Goal: Communication & Community: Answer question/provide support

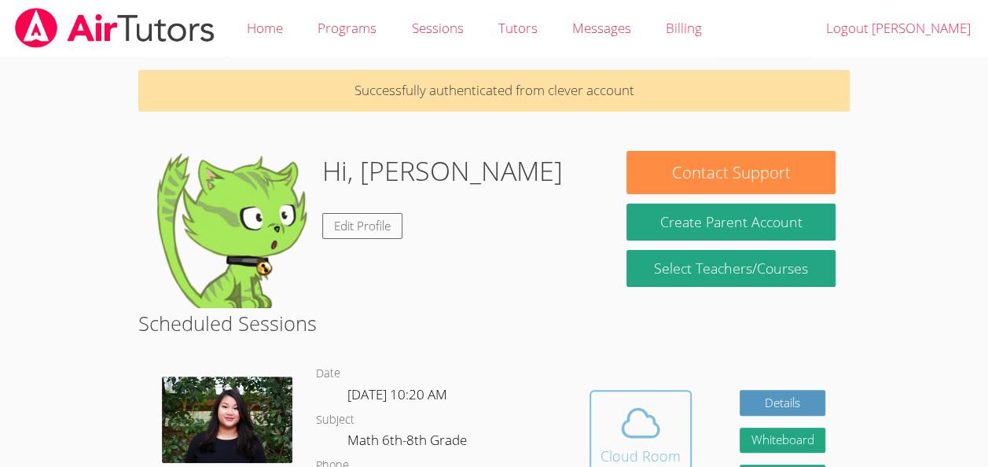
click at [631, 442] on icon at bounding box center [641, 423] width 44 height 44
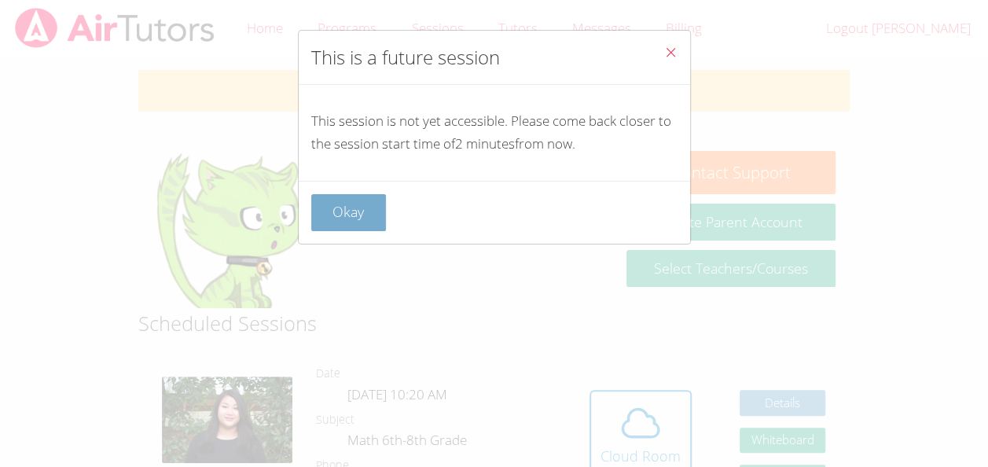
click at [337, 225] on button "Okay" at bounding box center [348, 212] width 75 height 37
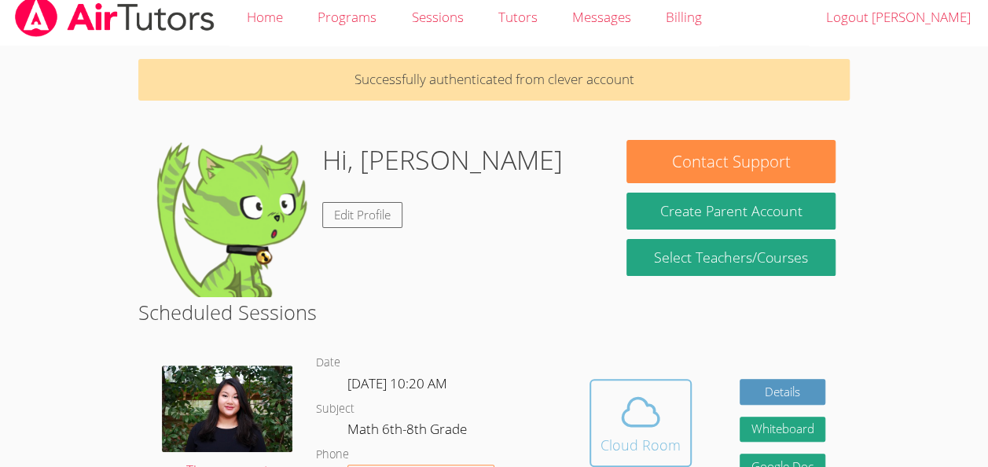
click at [676, 457] on button "Cloud Room" at bounding box center [641, 423] width 102 height 88
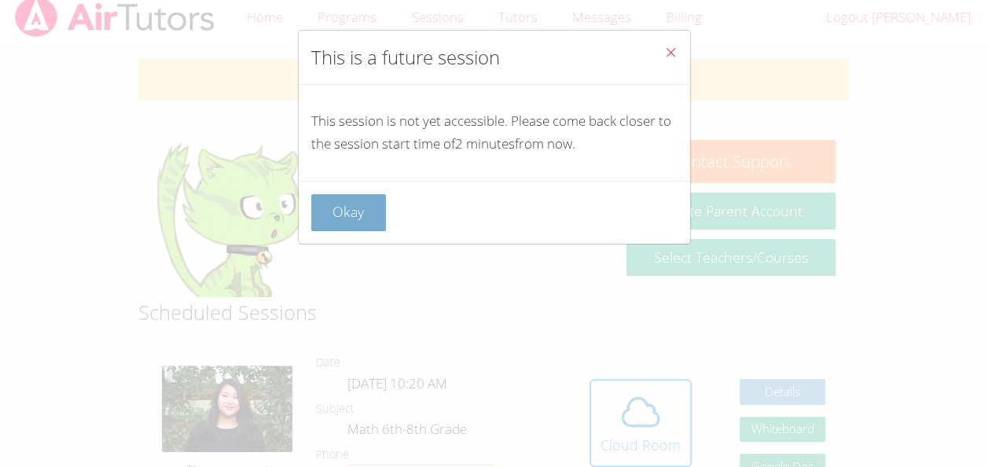
click at [338, 205] on button "Okay" at bounding box center [348, 212] width 75 height 37
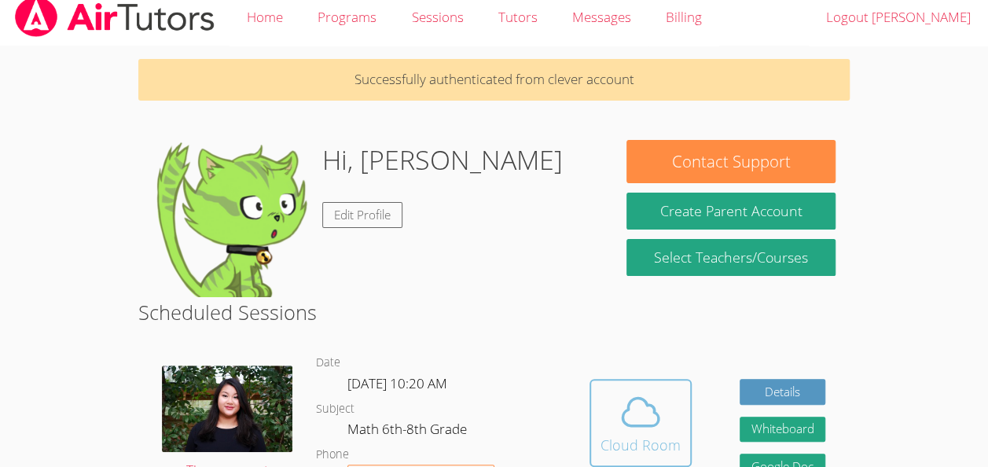
click at [639, 434] on div "Cloud Room" at bounding box center [641, 445] width 80 height 22
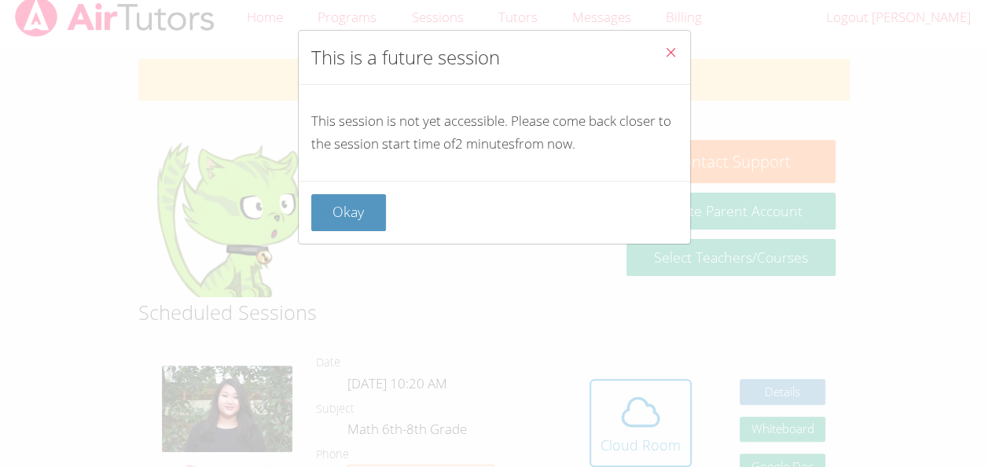
click at [664, 52] on icon "Close" at bounding box center [670, 52] width 13 height 13
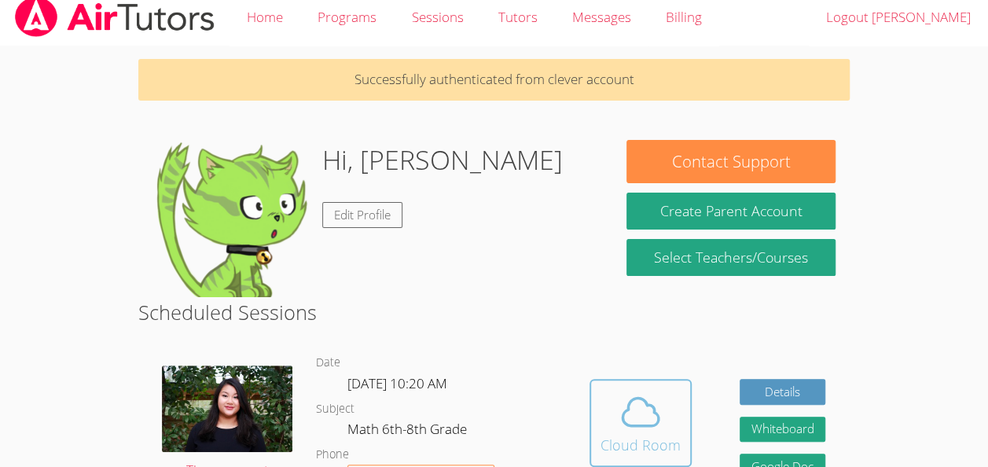
click at [624, 398] on icon at bounding box center [641, 412] width 44 height 44
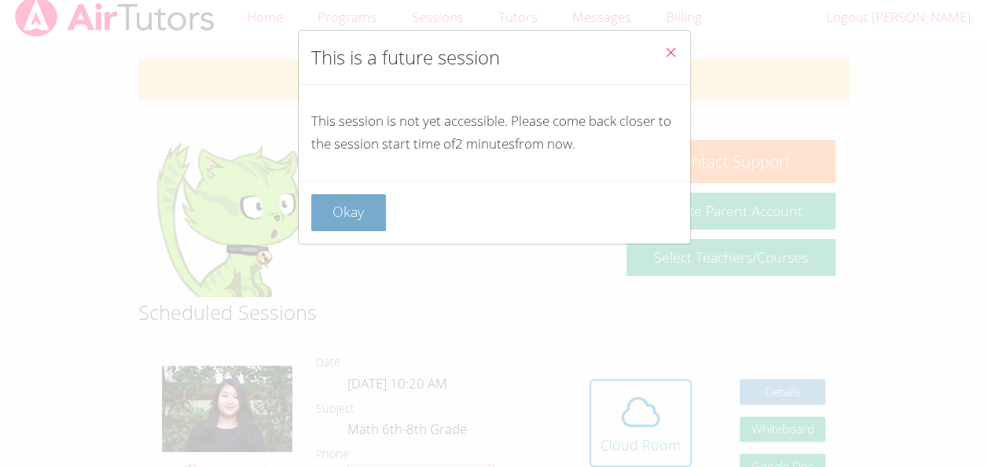
click at [339, 208] on button "Okay" at bounding box center [348, 212] width 75 height 37
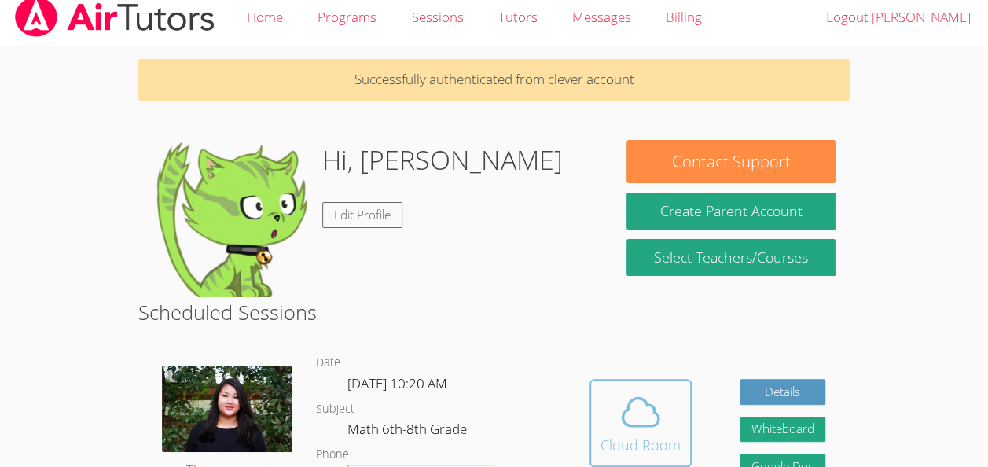
click at [672, 418] on span at bounding box center [641, 412] width 80 height 44
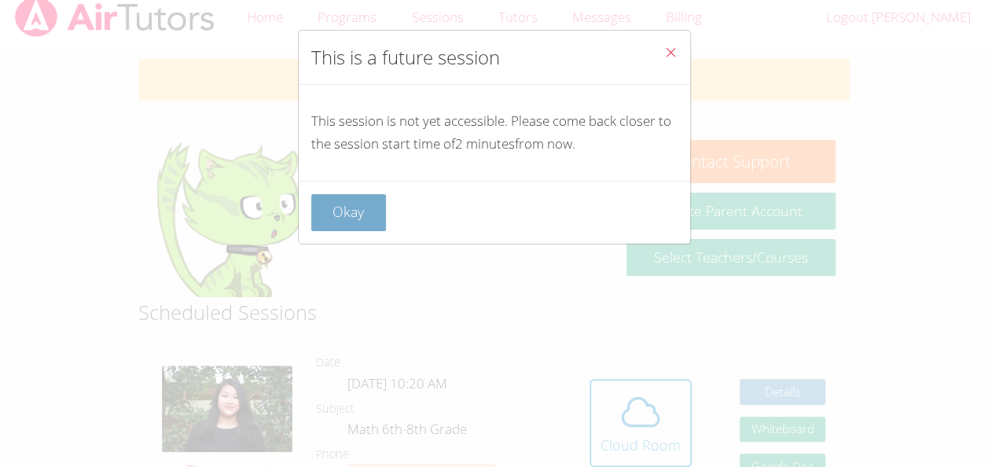
click at [333, 217] on button "Okay" at bounding box center [348, 212] width 75 height 37
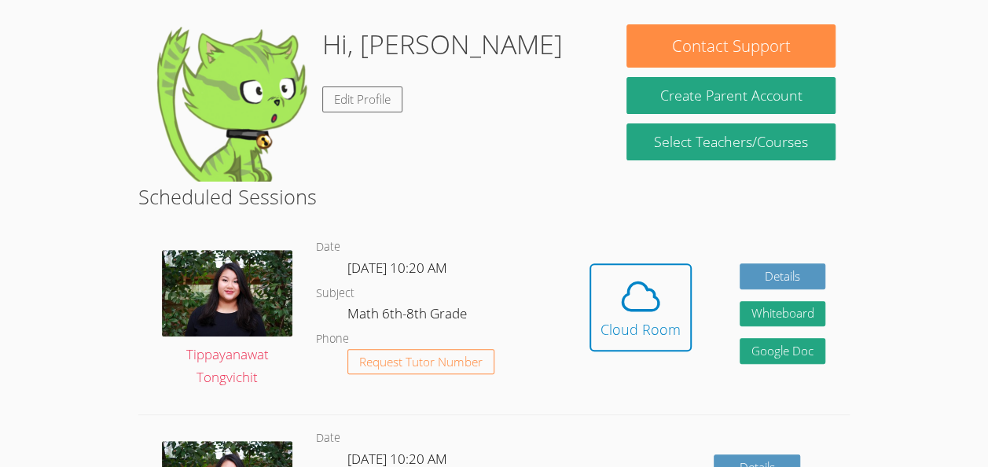
scroll to position [134, 0]
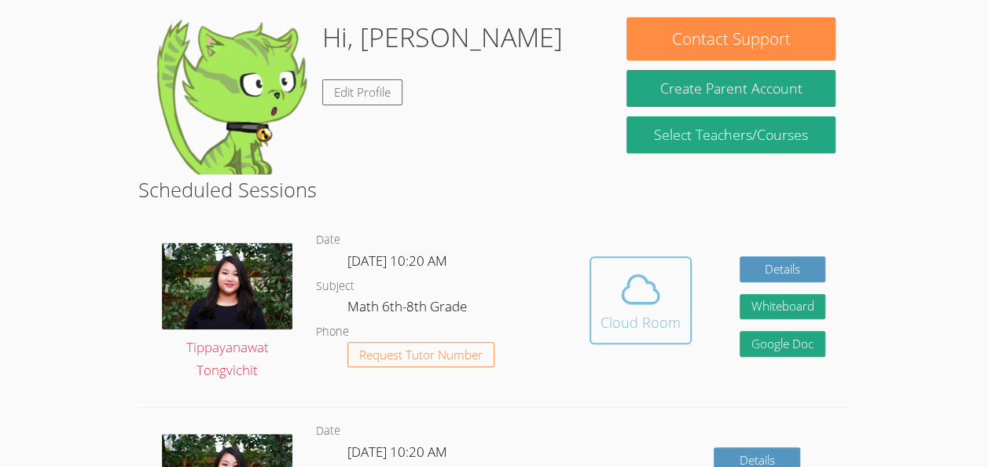
click at [653, 296] on icon at bounding box center [641, 289] width 44 height 44
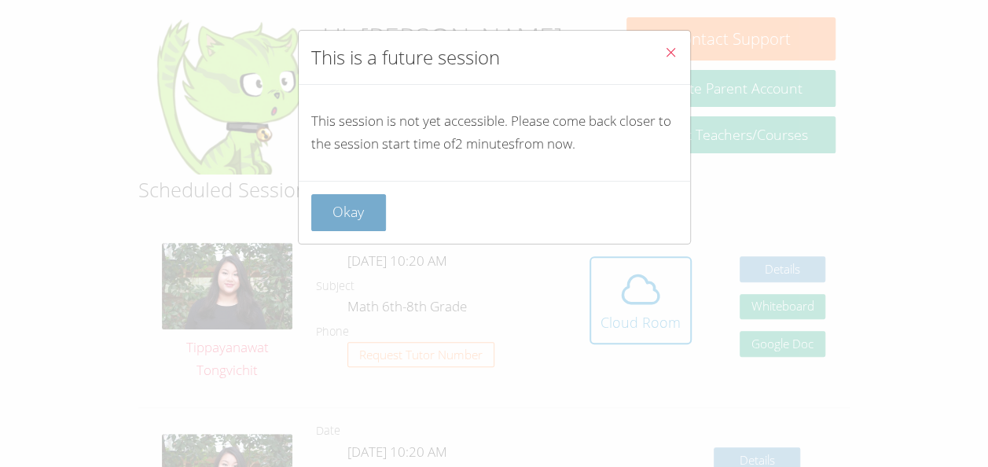
click at [352, 219] on button "Okay" at bounding box center [348, 212] width 75 height 37
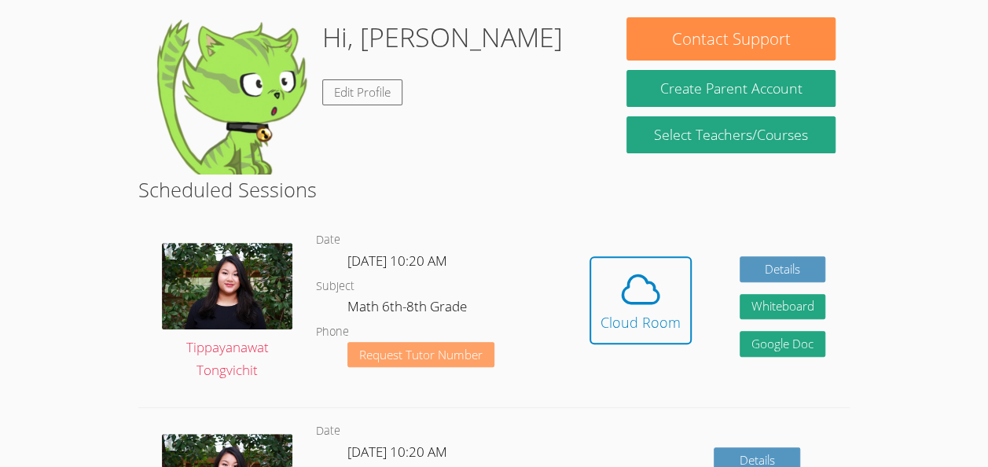
click at [370, 360] on span "Request Tutor Number" at bounding box center [420, 355] width 123 height 12
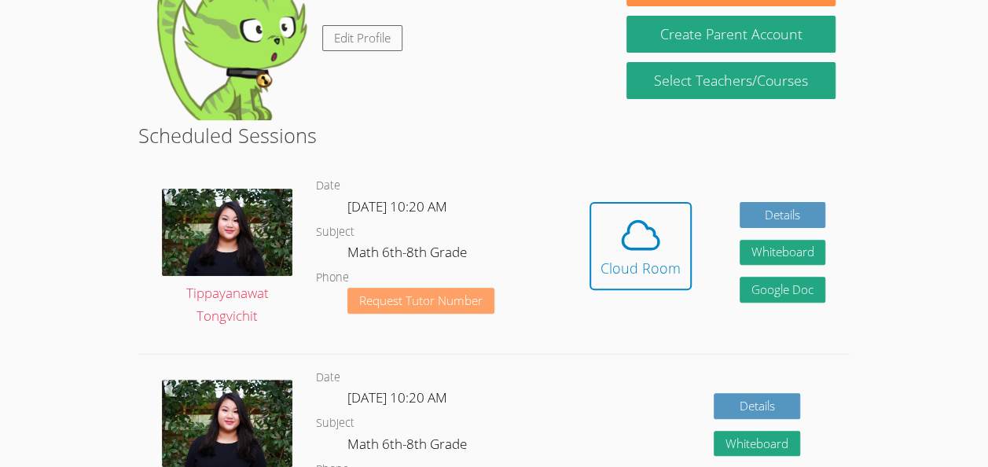
scroll to position [134, 0]
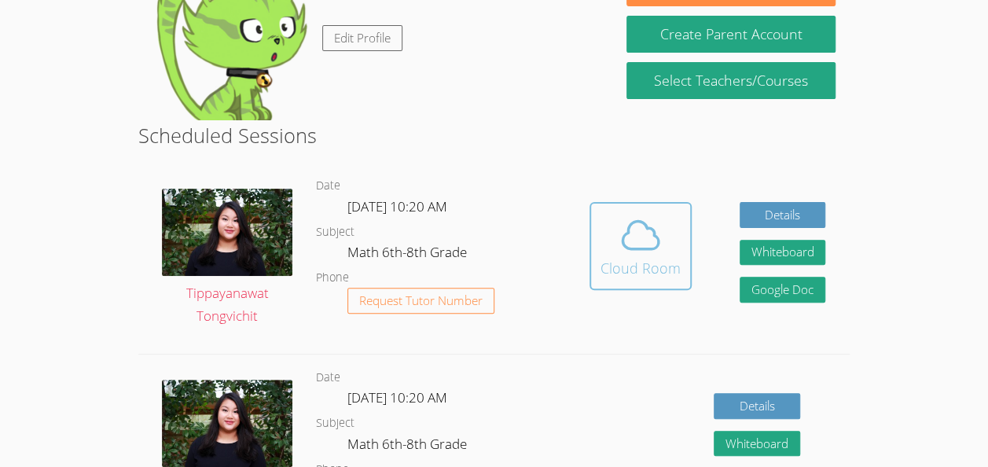
click at [637, 247] on icon at bounding box center [641, 235] width 44 height 44
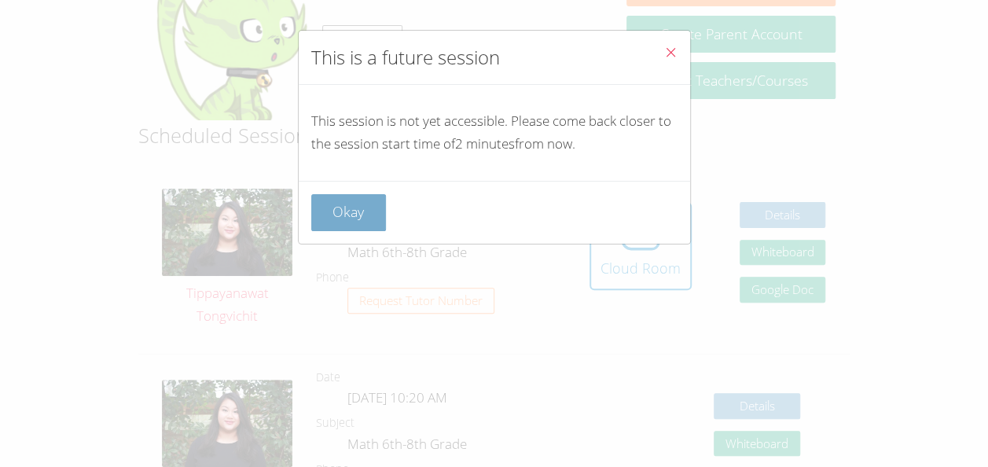
click at [316, 223] on button "Okay" at bounding box center [348, 212] width 75 height 37
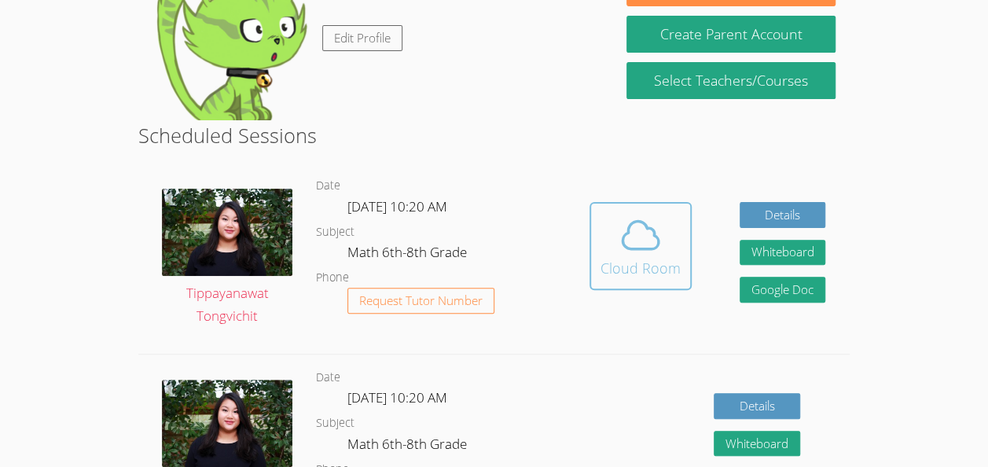
click at [676, 263] on div "Cloud Room" at bounding box center [641, 268] width 80 height 22
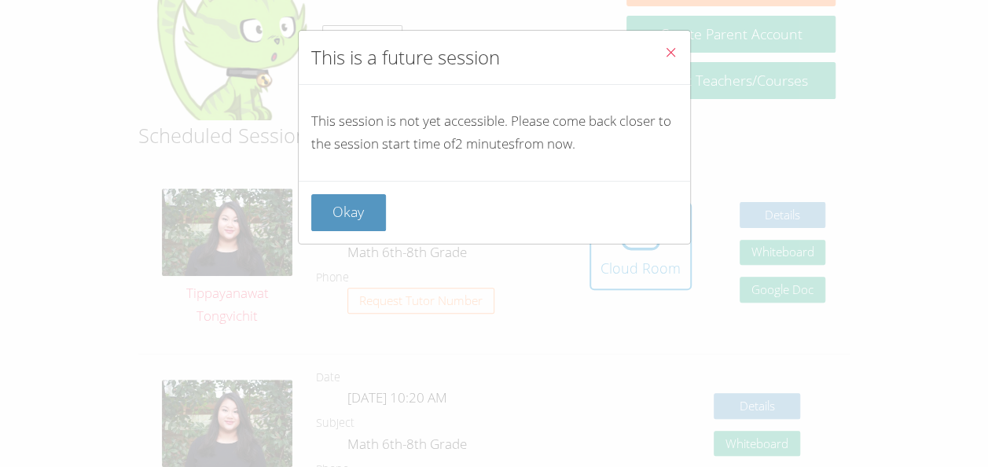
click at [622, 141] on p "This session is not yet accessible. Please come back closer to the session star…" at bounding box center [494, 133] width 366 height 46
click at [344, 204] on button "Okay" at bounding box center [348, 212] width 75 height 37
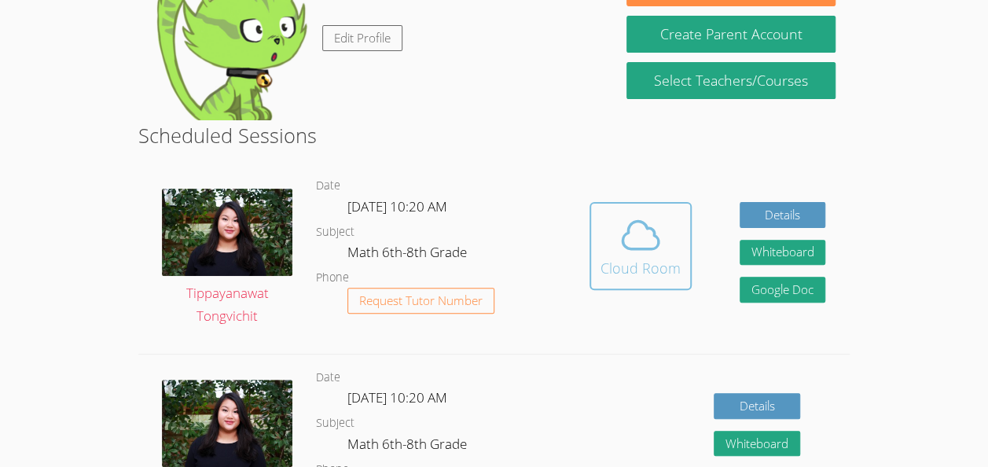
click at [596, 266] on button "Cloud Room" at bounding box center [641, 246] width 102 height 88
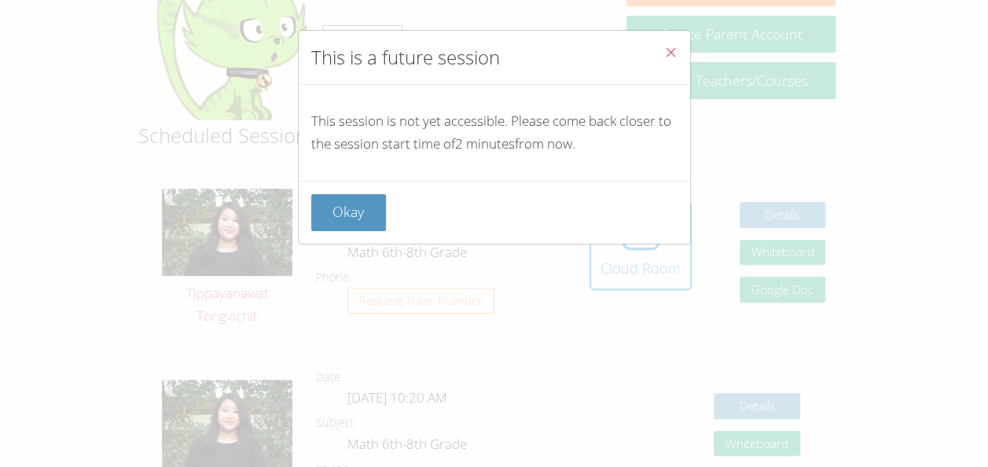
click at [365, 231] on div "Okay" at bounding box center [495, 212] width 392 height 63
click at [352, 219] on button "Okay" at bounding box center [348, 212] width 75 height 37
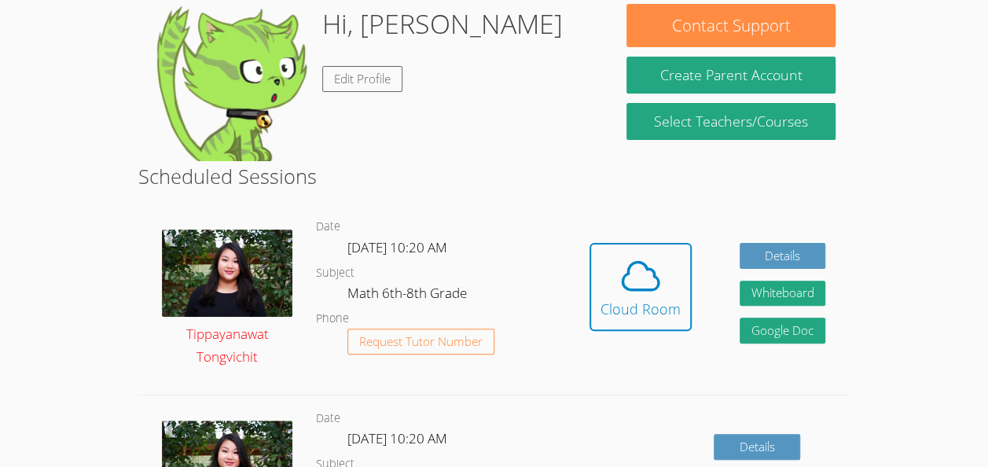
scroll to position [0, 0]
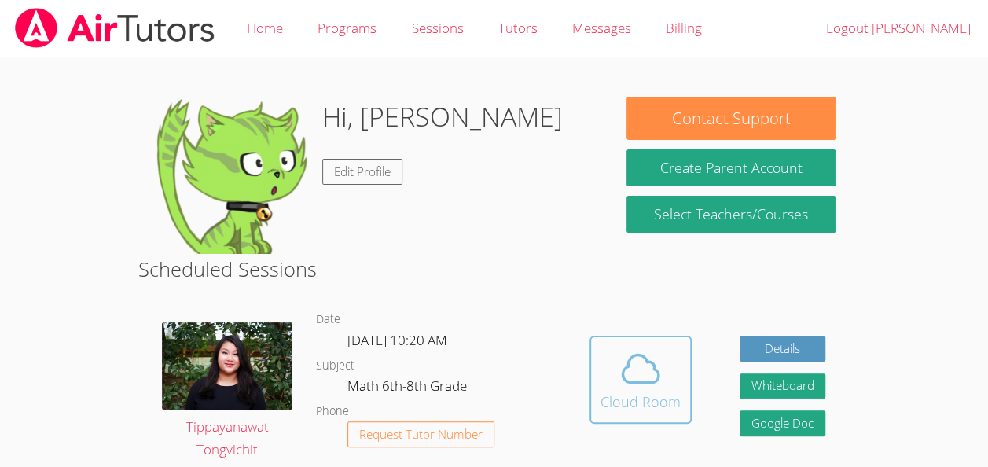
click at [623, 373] on icon at bounding box center [641, 369] width 36 height 28
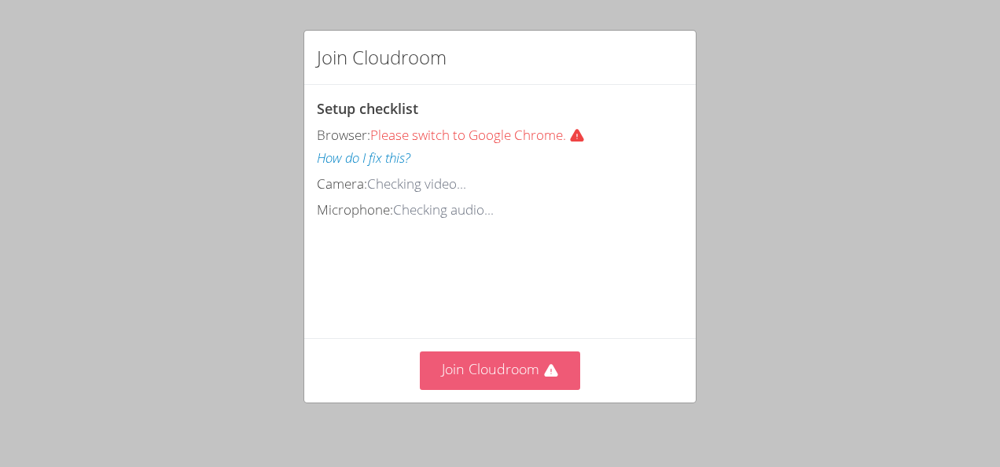
click at [469, 357] on button "Join Cloudroom" at bounding box center [500, 371] width 161 height 39
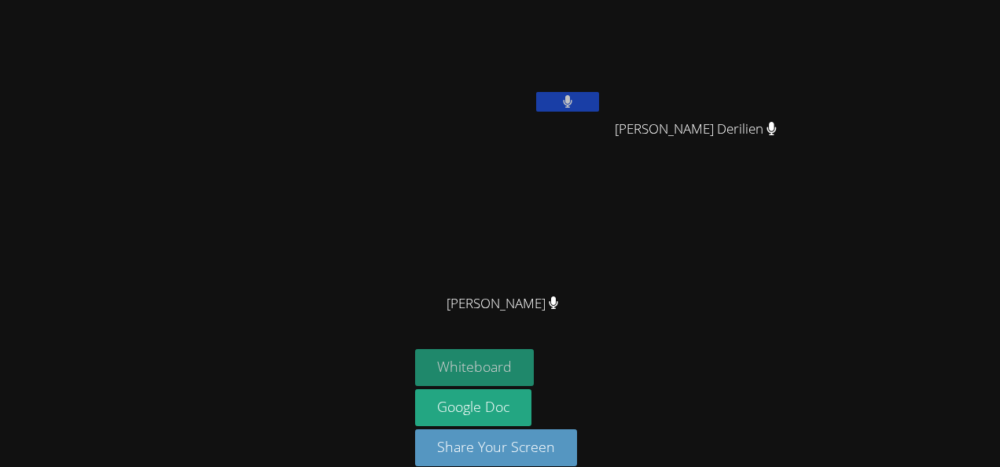
click at [459, 365] on button "Whiteboard" at bounding box center [474, 367] width 119 height 37
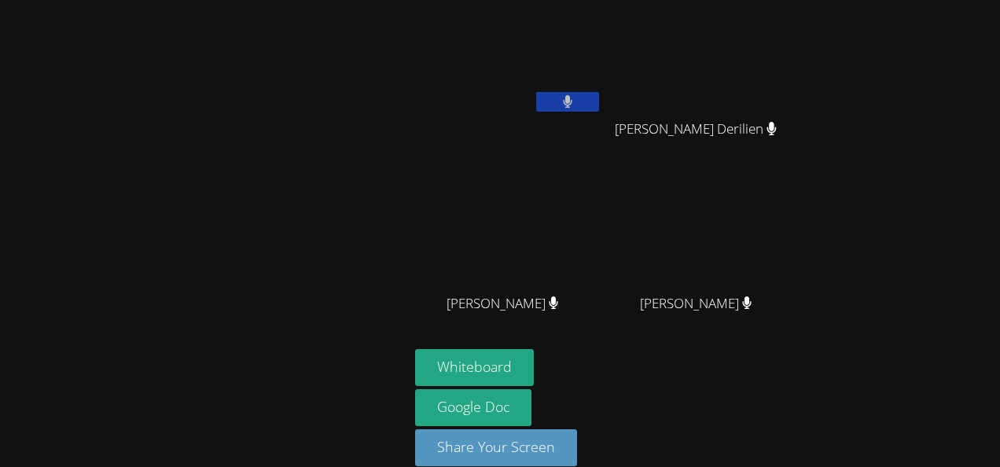
click at [668, 90] on video at bounding box center [702, 58] width 187 height 105
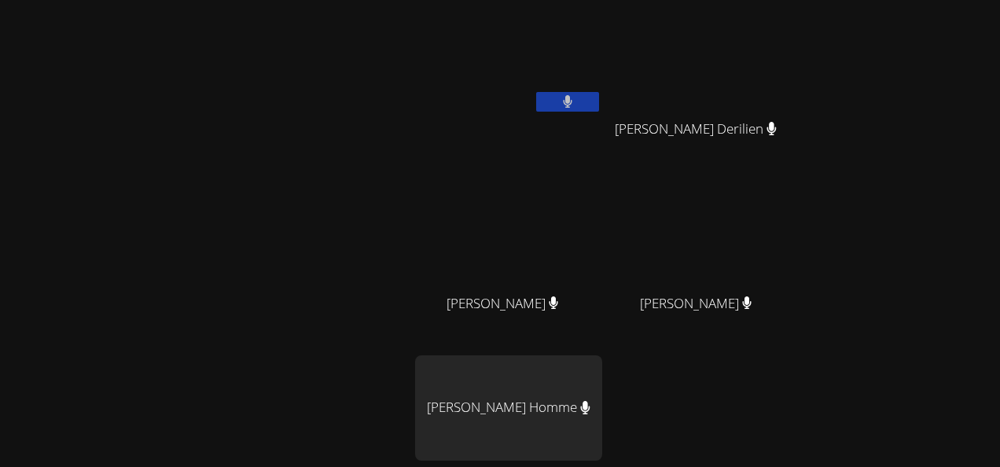
click at [665, 75] on video at bounding box center [702, 58] width 187 height 105
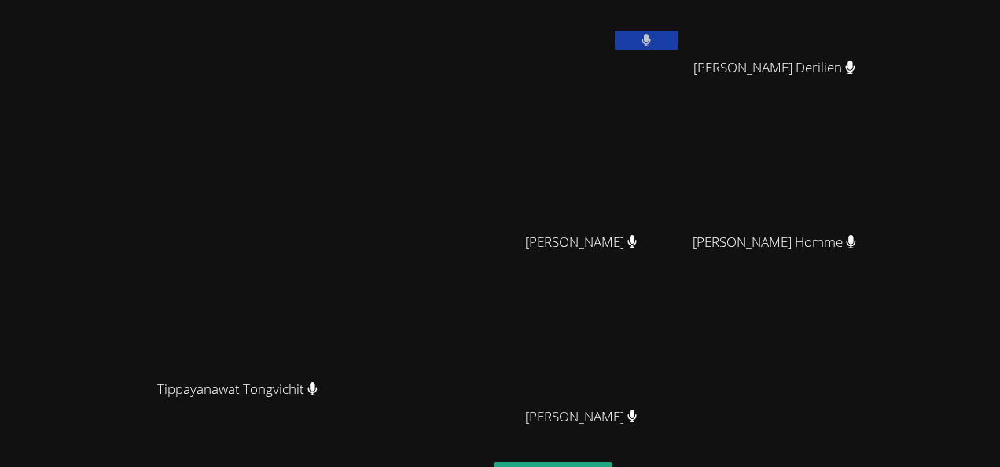
scroll to position [193, 0]
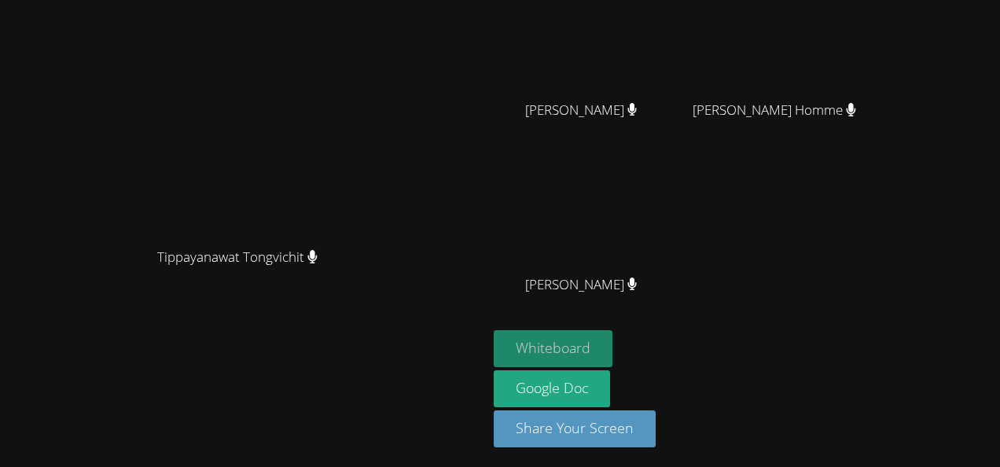
click at [613, 355] on button "Whiteboard" at bounding box center [553, 348] width 119 height 37
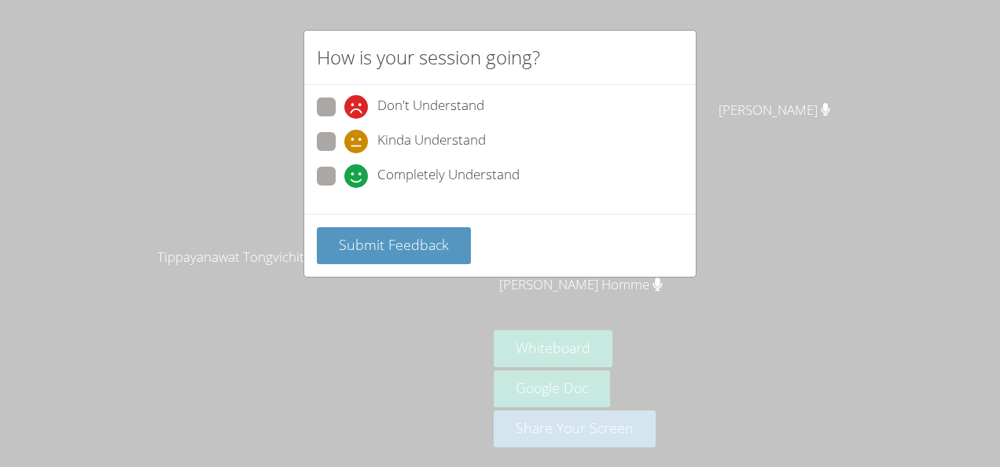
click at [344, 119] on span at bounding box center [344, 119] width 0 height 0
click at [344, 111] on input "Don't Understand" at bounding box center [350, 104] width 13 height 13
radio input "true"
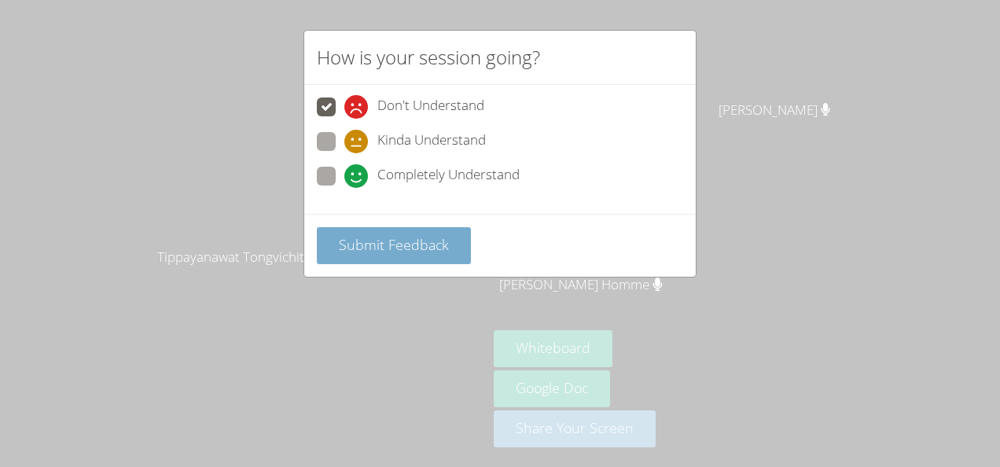
click at [334, 259] on button "Submit Feedback" at bounding box center [394, 245] width 154 height 37
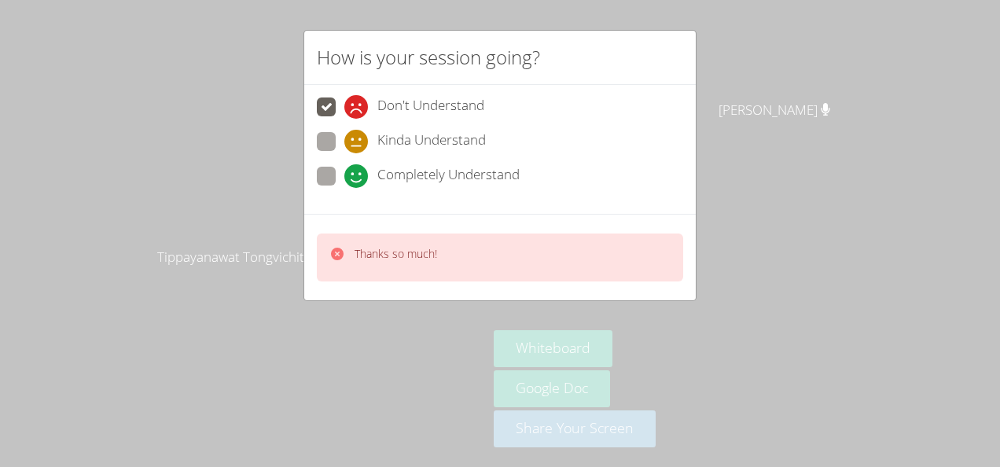
click at [344, 252] on div "Thanks so much!" at bounding box center [383, 257] width 108 height 23
click at [344, 188] on span at bounding box center [344, 188] width 0 height 0
click at [344, 168] on input "Completely Understand" at bounding box center [350, 173] width 13 height 13
radio input "true"
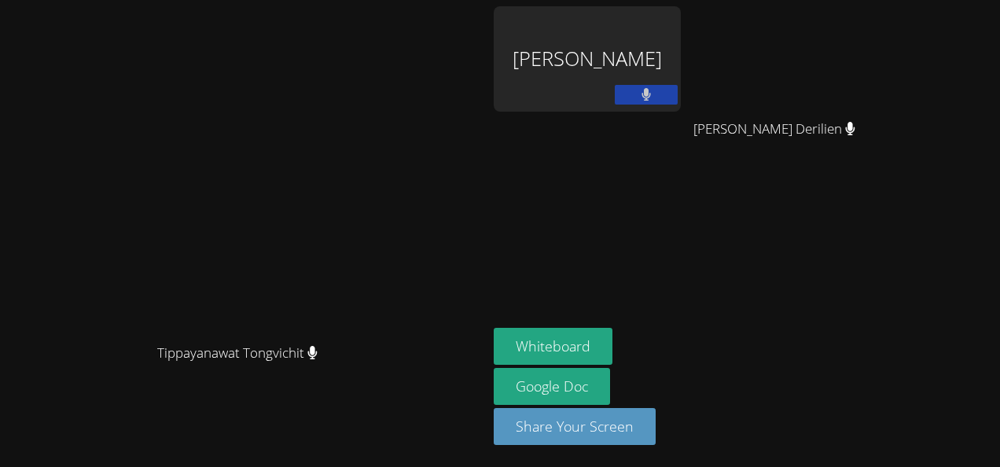
scroll to position [0, 0]
